Goal: Task Accomplishment & Management: Manage account settings

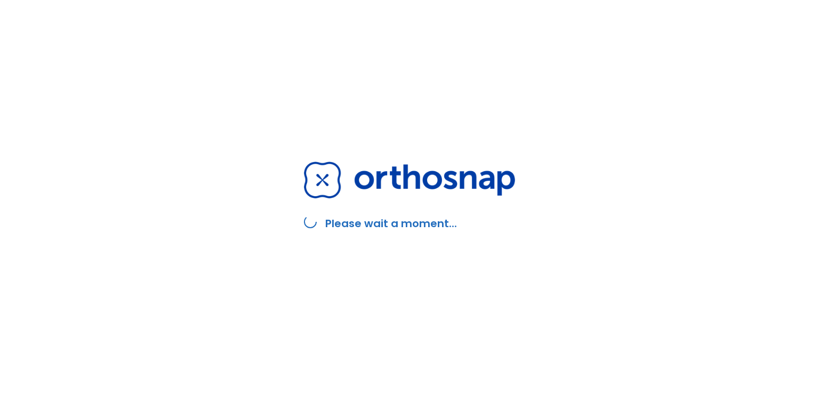
click at [455, 95] on div "Please wait a moment..." at bounding box center [409, 196] width 237 height 393
